Goal: Information Seeking & Learning: Learn about a topic

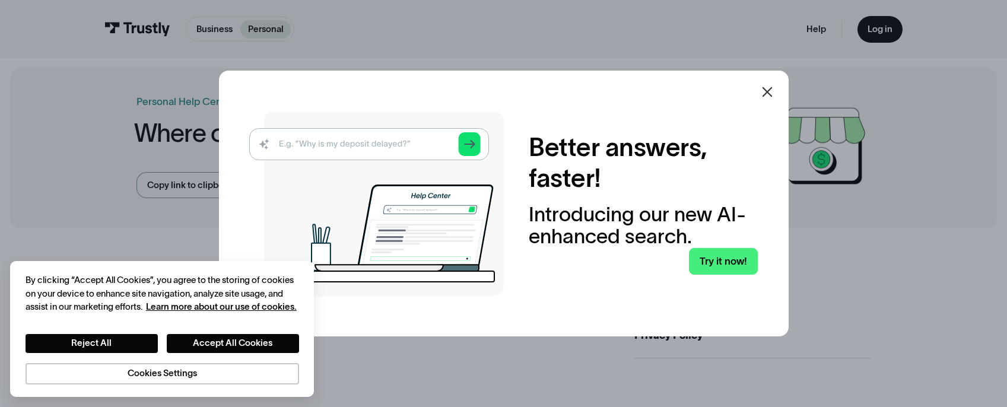
click at [376, 143] on img at bounding box center [376, 203] width 255 height 185
click at [244, 338] on button "Accept All Cookies" at bounding box center [233, 343] width 132 height 19
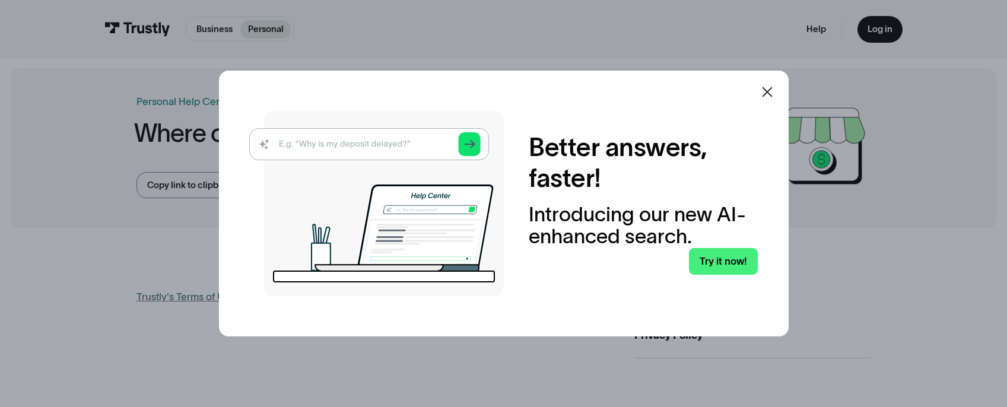
click at [340, 134] on img at bounding box center [376, 203] width 255 height 185
click at [355, 145] on img at bounding box center [376, 203] width 255 height 185
click at [727, 266] on link "Try it now!" at bounding box center [723, 261] width 69 height 27
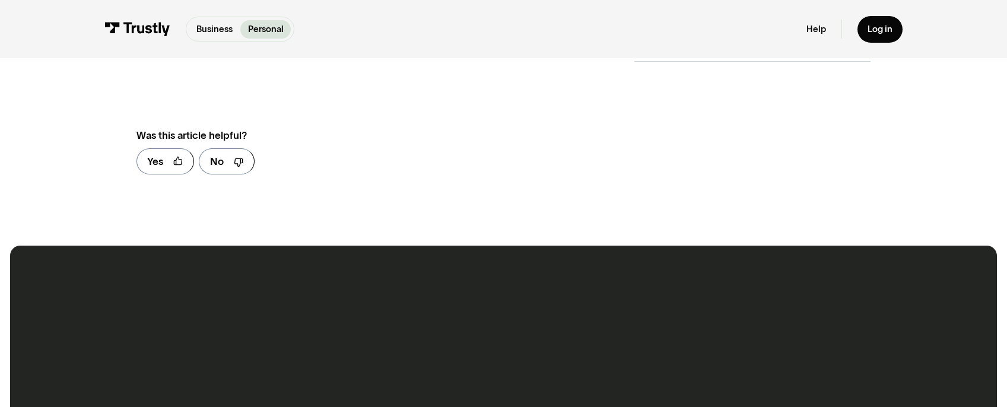
scroll to position [356, 0]
